Goal: Information Seeking & Learning: Understand process/instructions

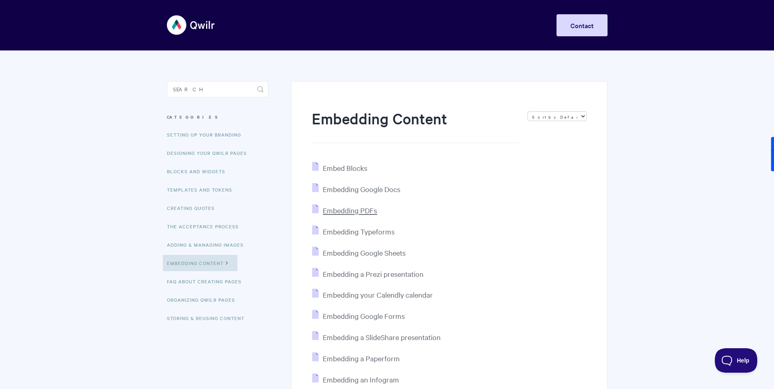
click at [364, 212] on span "Embedding PDFs" at bounding box center [350, 210] width 54 height 9
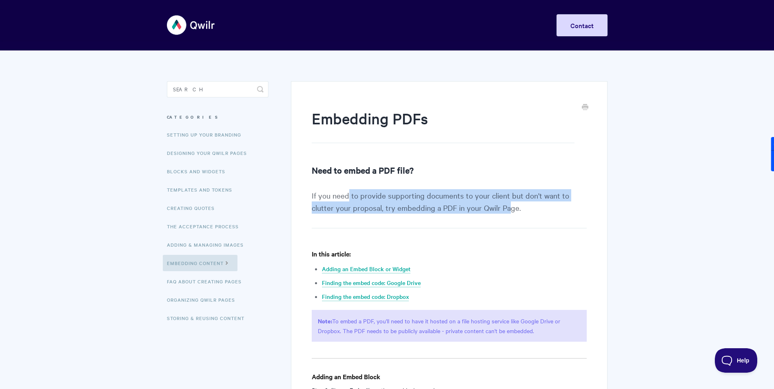
drag, startPoint x: 347, startPoint y: 198, endPoint x: 510, endPoint y: 209, distance: 163.5
click at [510, 209] on p "If you need to provide supporting documents to your client but don't want to cl…" at bounding box center [449, 208] width 274 height 39
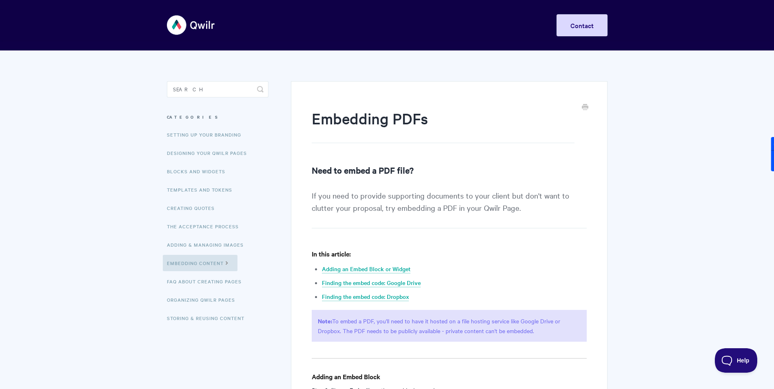
drag, startPoint x: 510, startPoint y: 209, endPoint x: 464, endPoint y: 242, distance: 56.9
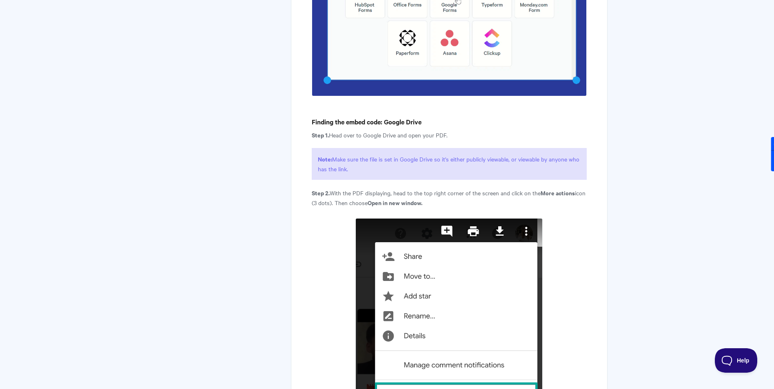
scroll to position [1468, 0]
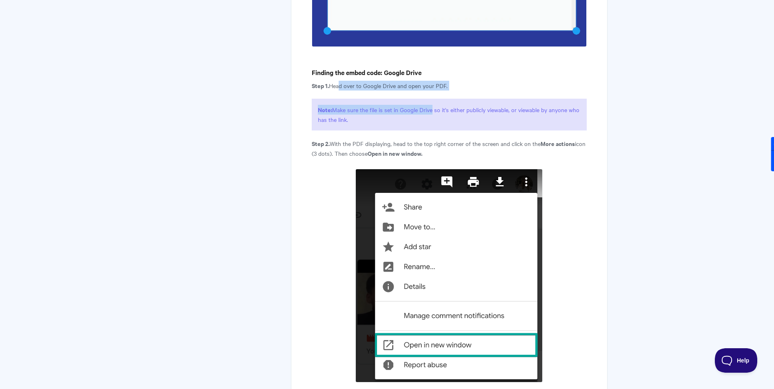
drag, startPoint x: 339, startPoint y: 87, endPoint x: 433, endPoint y: 91, distance: 93.9
click at [433, 91] on article "Embedding PDFs Need to embed a PDF file? If you need to provide supporting docu…" at bounding box center [449, 153] width 274 height 3026
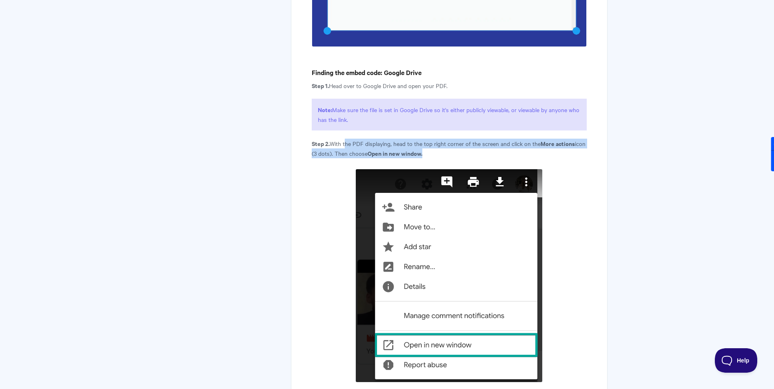
drag, startPoint x: 348, startPoint y: 145, endPoint x: 488, endPoint y: 154, distance: 140.2
click at [488, 154] on p "Step 2. With the PDF displaying, head to the top right corner of the screen and…" at bounding box center [449, 149] width 274 height 20
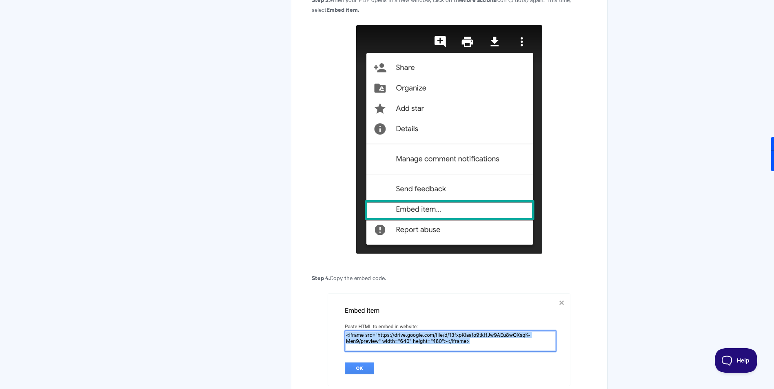
scroll to position [1876, 0]
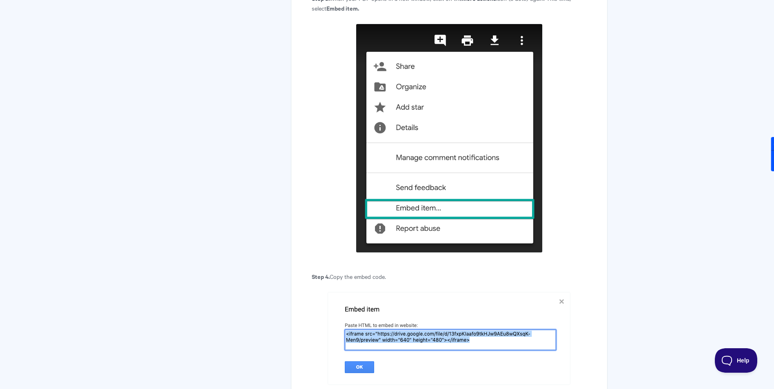
click at [392, 338] on img at bounding box center [449, 338] width 243 height 93
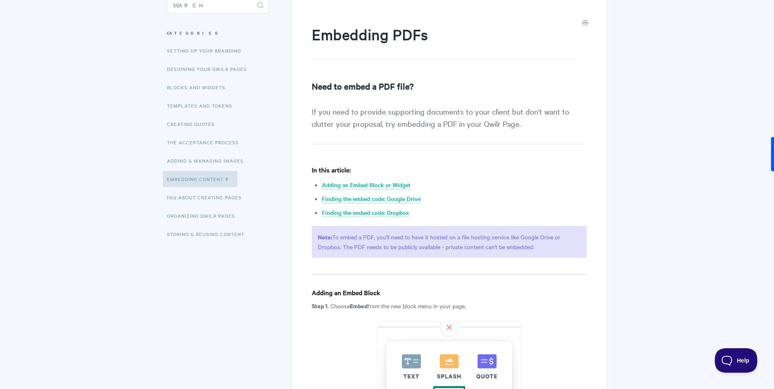
scroll to position [66, 0]
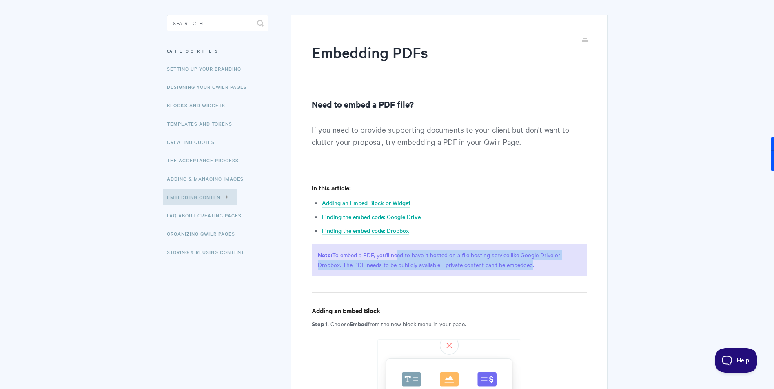
drag, startPoint x: 396, startPoint y: 256, endPoint x: 529, endPoint y: 267, distance: 133.0
click at [529, 267] on p "Note: To embed a PDF, you'll need to have it hosted on a file hosting service l…" at bounding box center [449, 260] width 274 height 32
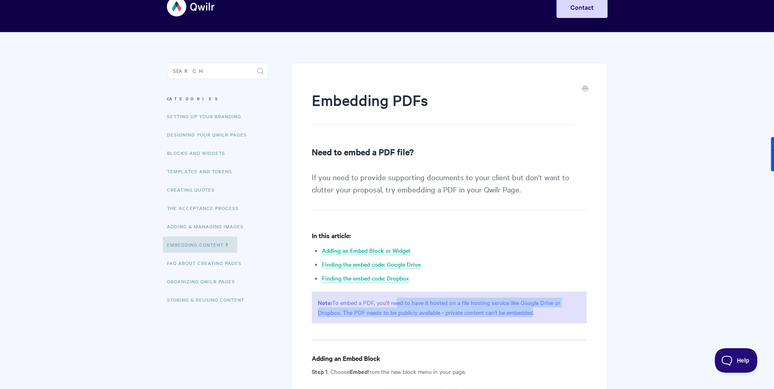
scroll to position [0, 0]
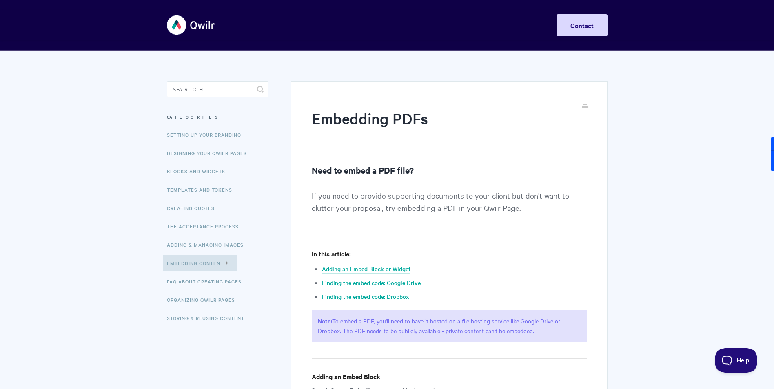
drag, startPoint x: 535, startPoint y: 332, endPoint x: 320, endPoint y: 320, distance: 215.3
click at [320, 320] on p "Note: To embed a PDF, you'll need to have it hosted on a file hosting service l…" at bounding box center [449, 326] width 274 height 32
click at [320, 320] on strong "Note:" at bounding box center [325, 320] width 14 height 9
drag, startPoint x: 317, startPoint y: 321, endPoint x: 546, endPoint y: 338, distance: 229.1
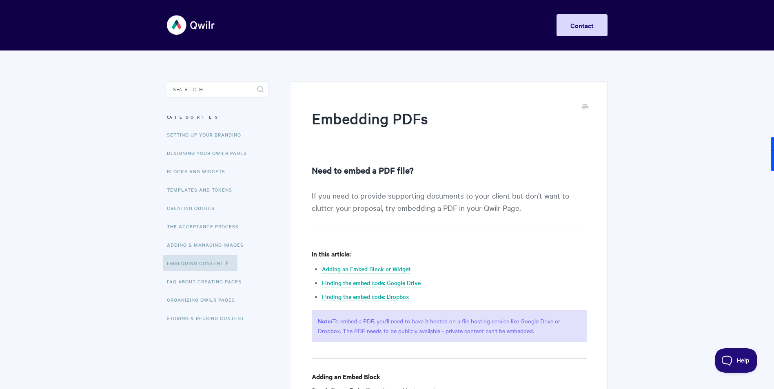
click at [546, 338] on p "Note: To embed a PDF, you'll need to have it hosted on a file hosting service l…" at bounding box center [449, 326] width 274 height 32
drag, startPoint x: 539, startPoint y: 333, endPoint x: 318, endPoint y: 323, distance: 221.3
click at [318, 323] on p "Note: To embed a PDF, you'll need to have it hosted on a file hosting service l…" at bounding box center [449, 326] width 274 height 32
click at [318, 322] on strong "Note:" at bounding box center [325, 320] width 14 height 9
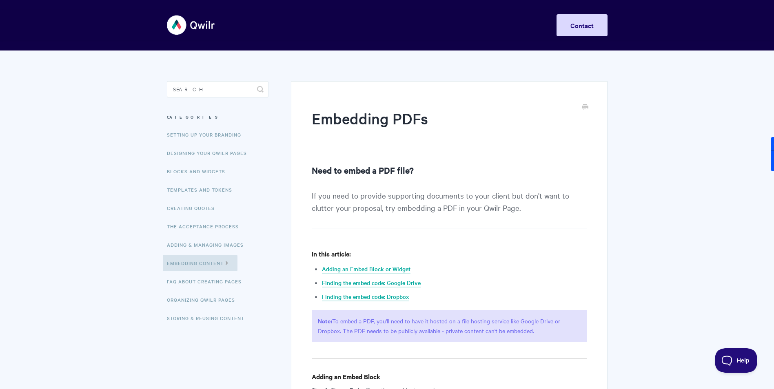
drag, startPoint x: 320, startPoint y: 320, endPoint x: 559, endPoint y: 329, distance: 239.6
click at [559, 329] on p "Note: To embed a PDF, you'll need to have it hosted on a file hosting service l…" at bounding box center [449, 326] width 274 height 32
drag, startPoint x: 559, startPoint y: 329, endPoint x: 659, endPoint y: 208, distance: 156.8
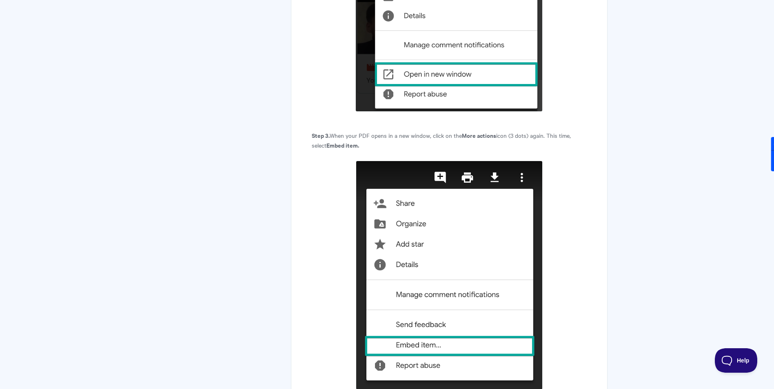
scroll to position [1754, 0]
